Goal: Navigation & Orientation: Find specific page/section

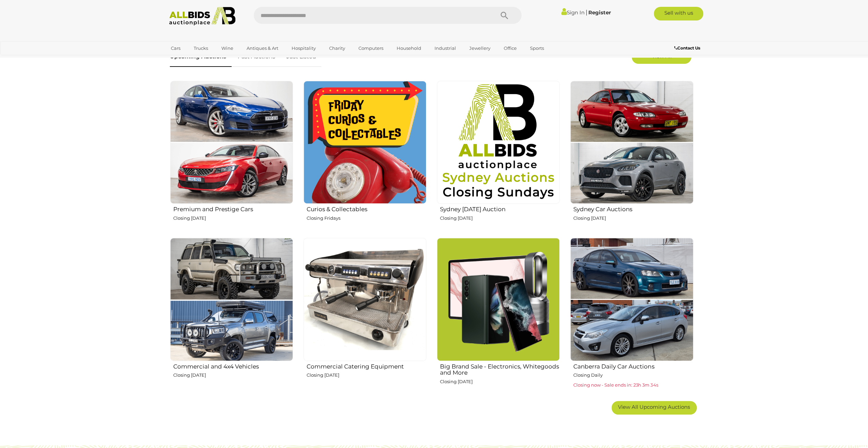
scroll to position [68, 0]
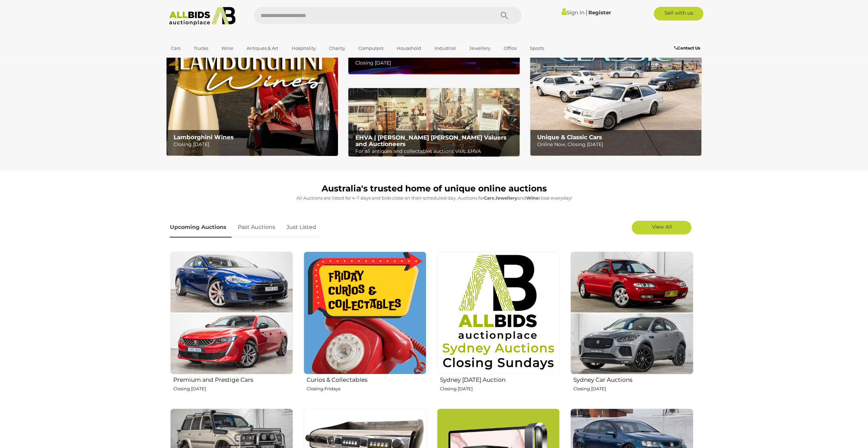
click at [199, 223] on link "Upcoming Auctions" at bounding box center [201, 227] width 62 height 20
click at [234, 269] on img at bounding box center [231, 312] width 123 height 123
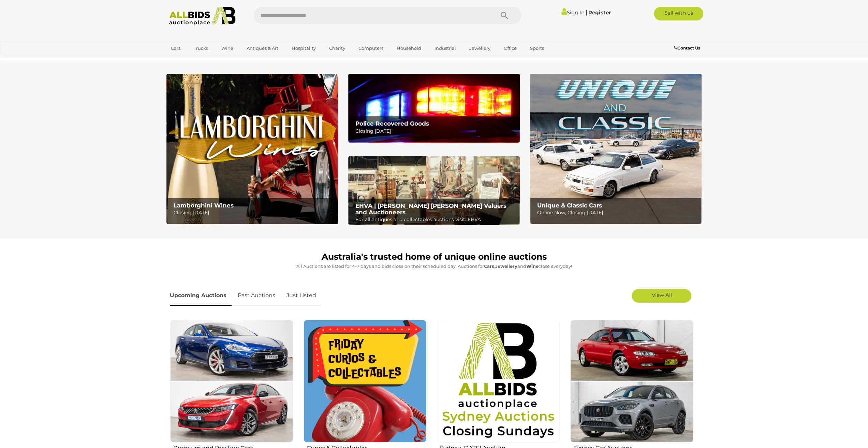
click at [637, 189] on img at bounding box center [616, 149] width 172 height 150
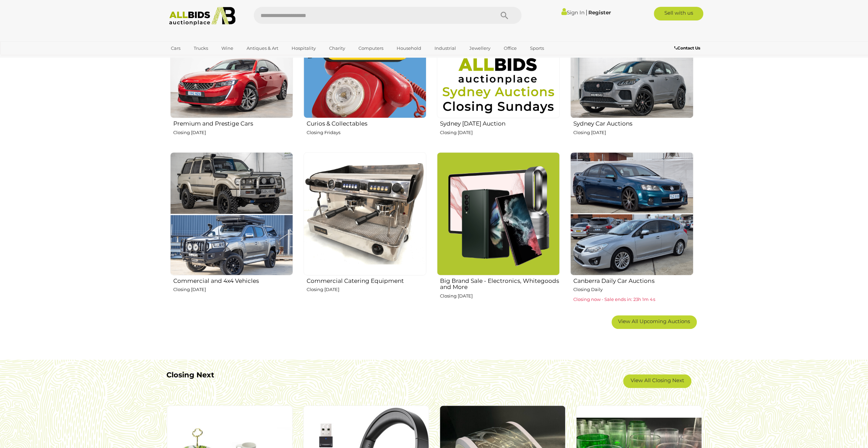
scroll to position [341, 0]
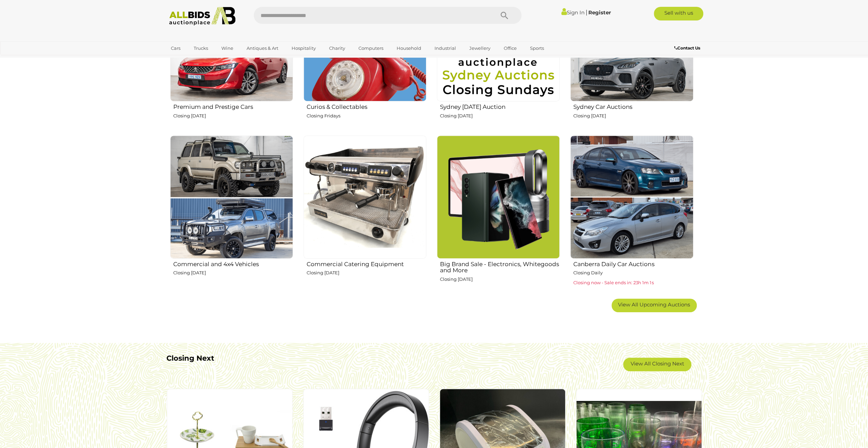
click at [524, 178] on img at bounding box center [498, 196] width 123 height 123
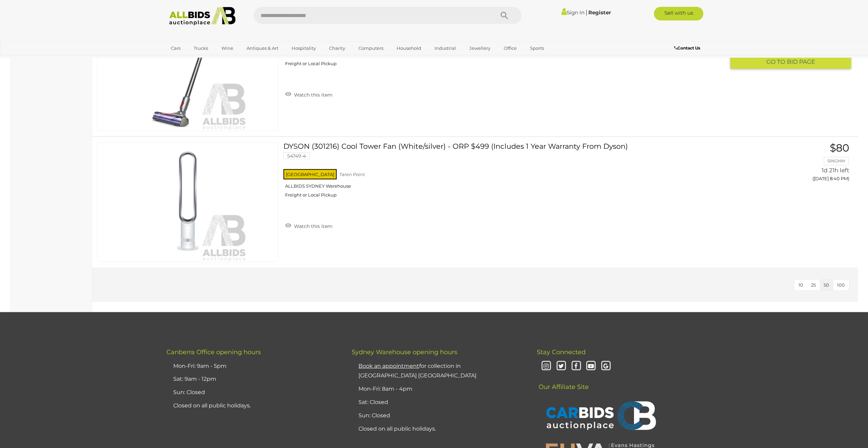
scroll to position [1672, 0]
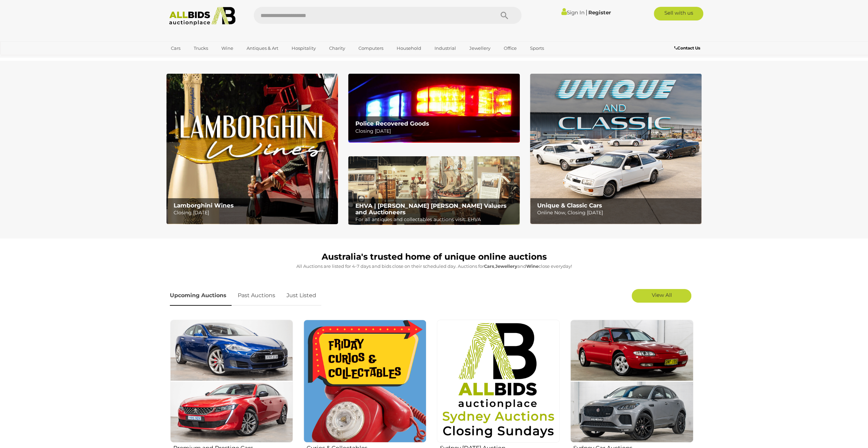
click at [406, 132] on p "Closing Tuesday 14th October" at bounding box center [435, 131] width 161 height 9
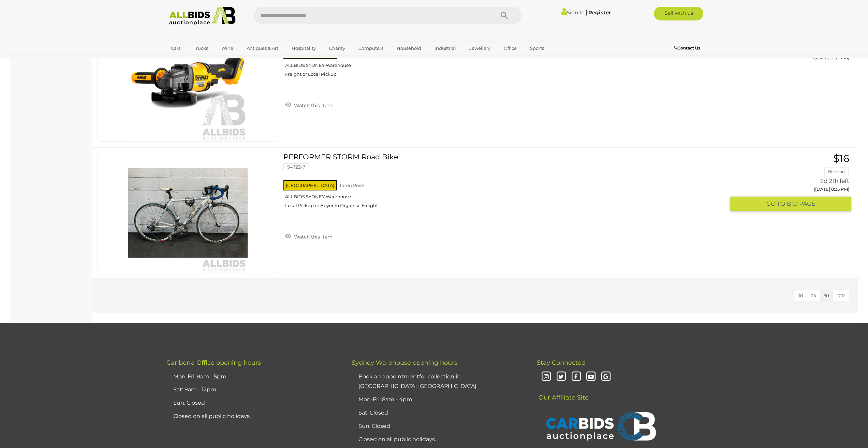
scroll to position [2661, 0]
